Goal: Communication & Community: Answer question/provide support

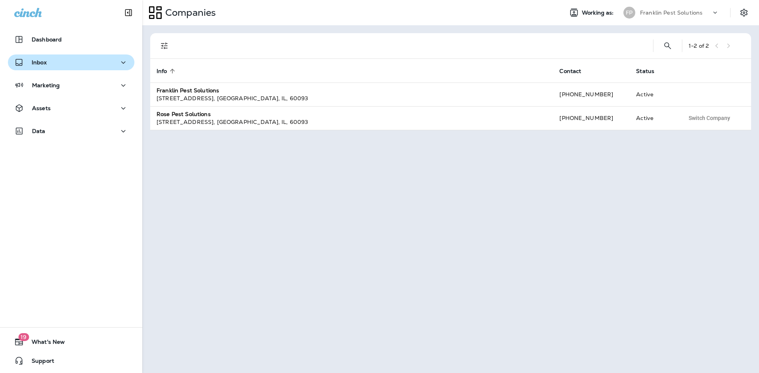
click at [56, 60] on div "Inbox" at bounding box center [71, 63] width 114 height 10
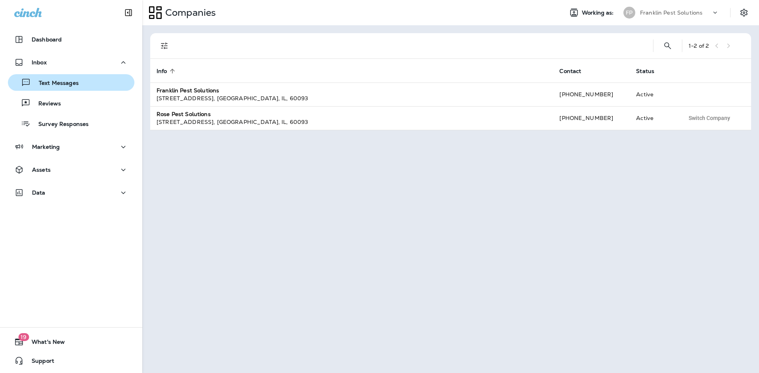
click at [64, 85] on p "Text Messages" at bounding box center [55, 84] width 48 height 8
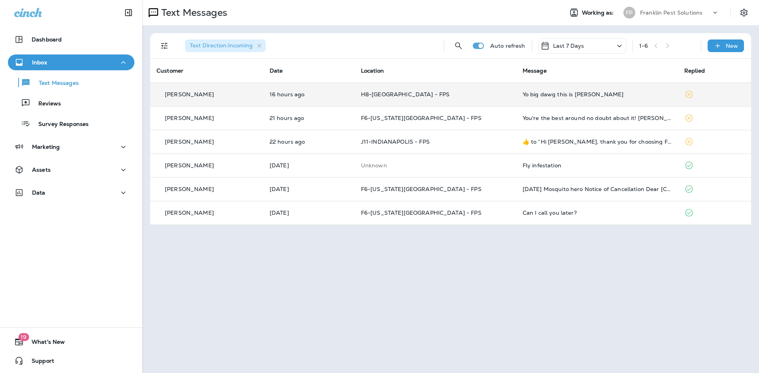
click at [537, 94] on div "Yo big dawg this is [PERSON_NAME]" at bounding box center [596, 94] width 149 height 6
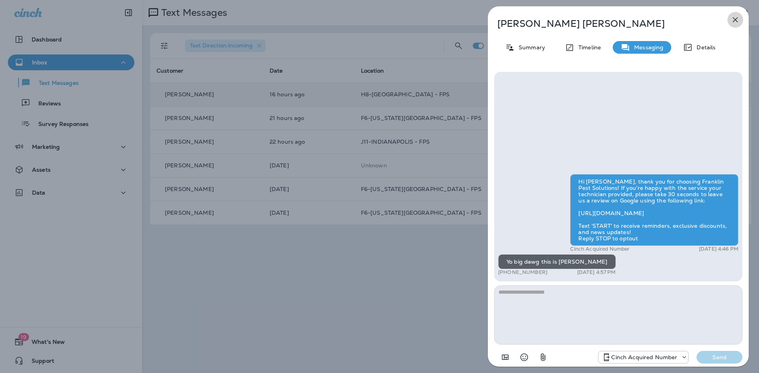
click at [736, 22] on icon "button" at bounding box center [734, 19] width 9 height 9
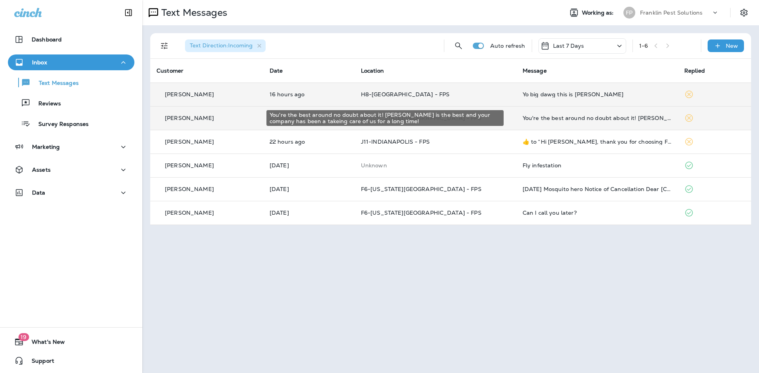
click at [559, 117] on div "You're the best around no doubt about it! [PERSON_NAME] is the best and your co…" at bounding box center [596, 118] width 149 height 6
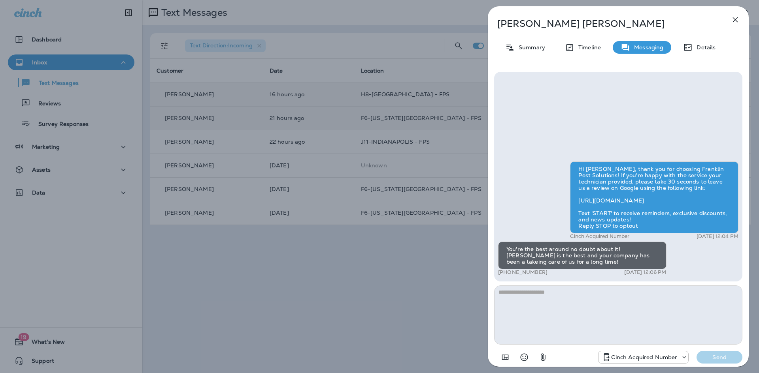
click at [612, 294] on textarea at bounding box center [618, 315] width 248 height 59
type textarea "**********"
click at [712, 358] on p "Send" at bounding box center [718, 357] width 33 height 7
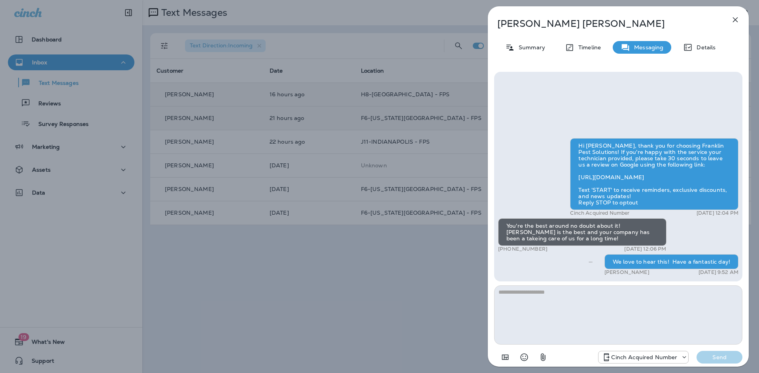
click at [737, 16] on icon "button" at bounding box center [734, 19] width 9 height 9
